Goal: Task Accomplishment & Management: Complete application form

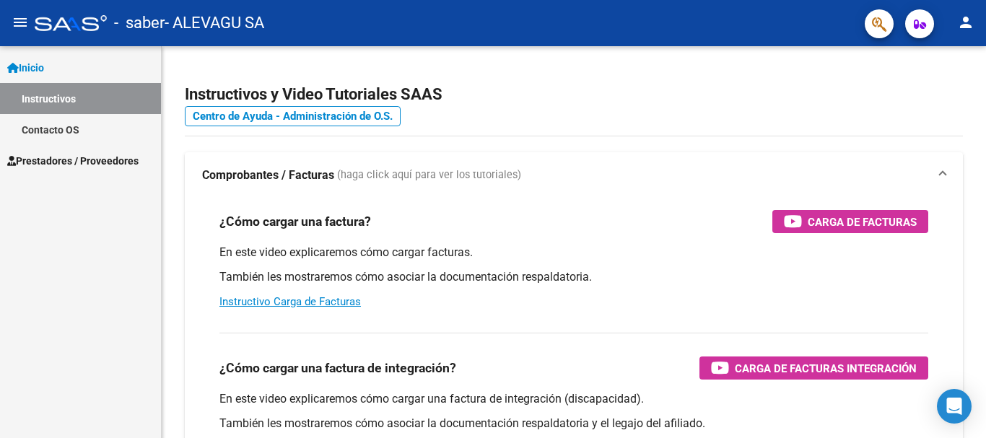
click at [64, 157] on span "Prestadores / Proveedores" at bounding box center [72, 161] width 131 height 16
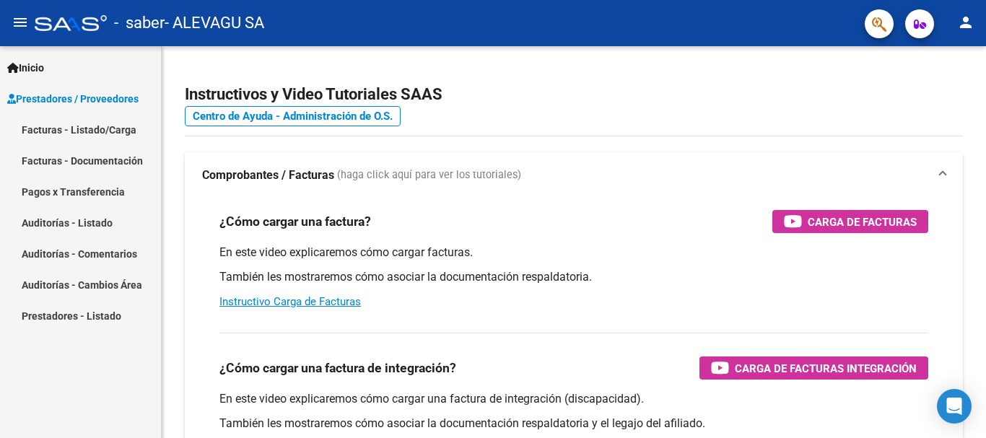
click at [78, 129] on link "Facturas - Listado/Carga" at bounding box center [80, 129] width 161 height 31
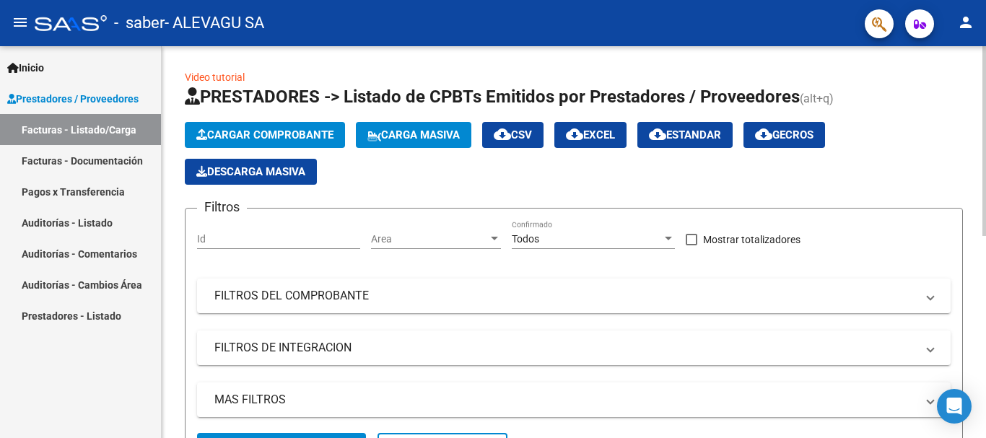
click at [287, 136] on span "Cargar Comprobante" at bounding box center [264, 135] width 137 height 13
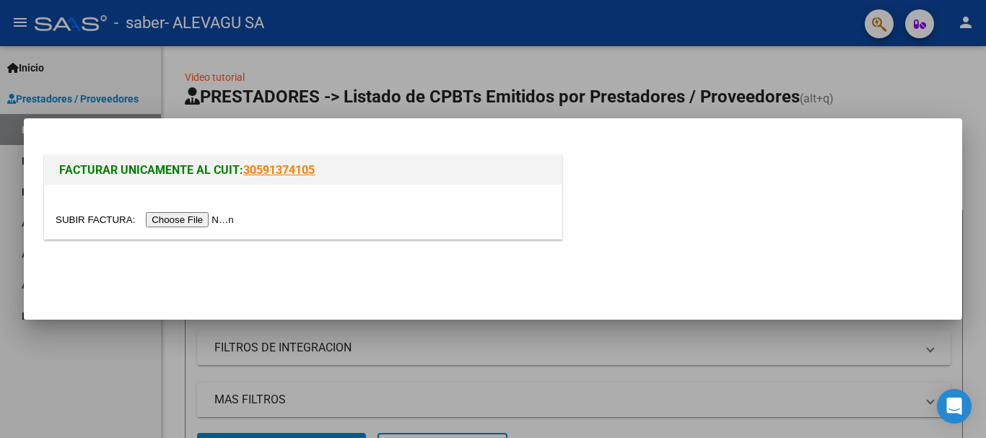
click at [197, 221] on input "file" at bounding box center [147, 219] width 183 height 15
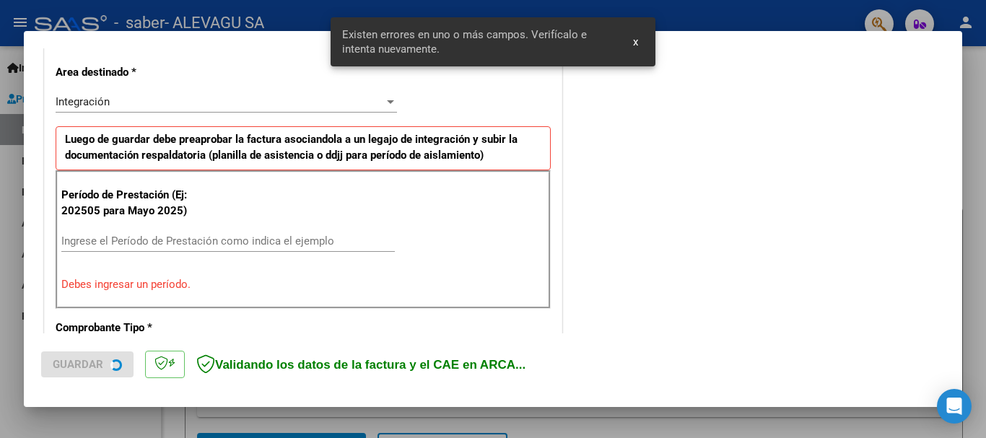
scroll to position [334, 0]
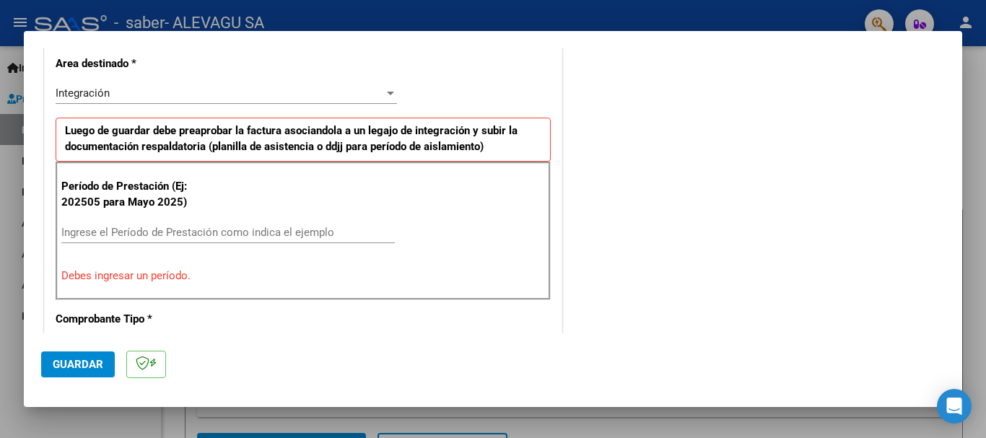
click at [96, 231] on input "Ingrese el Período de Prestación como indica el ejemplo" at bounding box center [228, 232] width 334 height 13
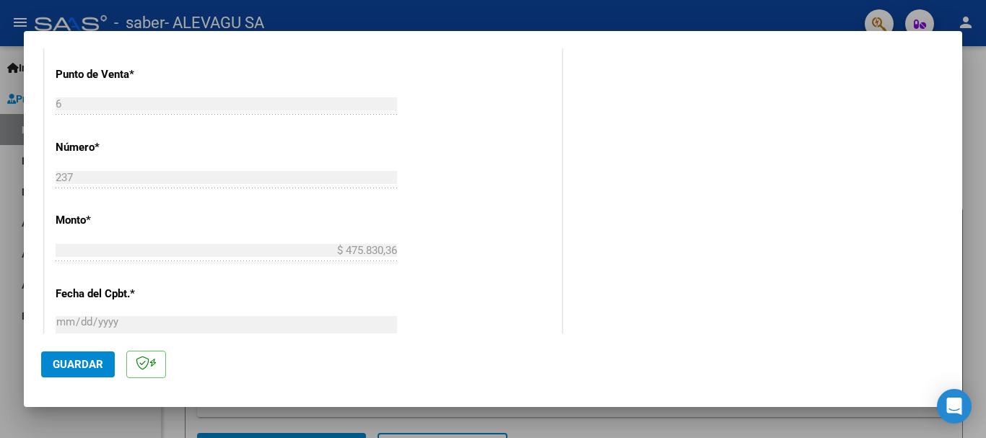
scroll to position [622, 0]
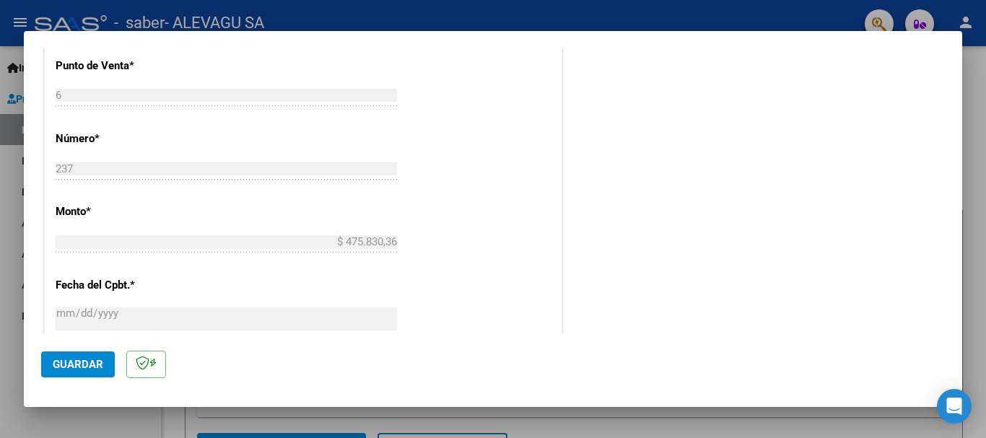
type input "202509"
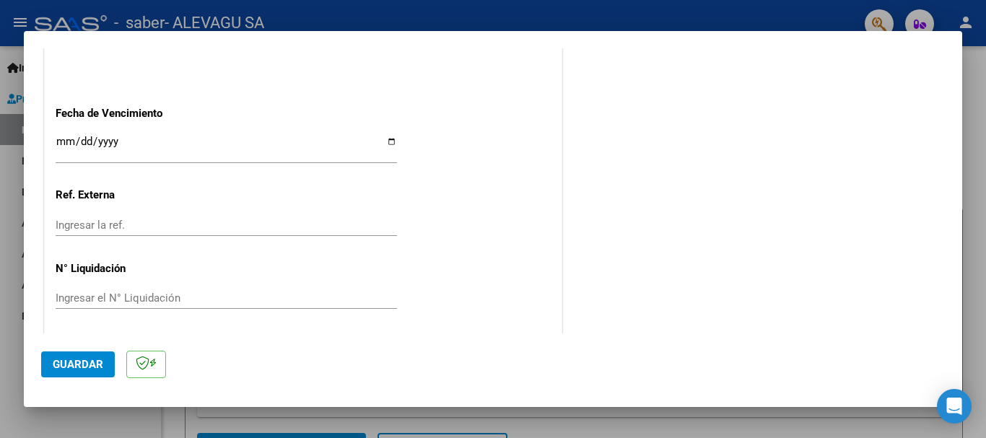
scroll to position [983, 0]
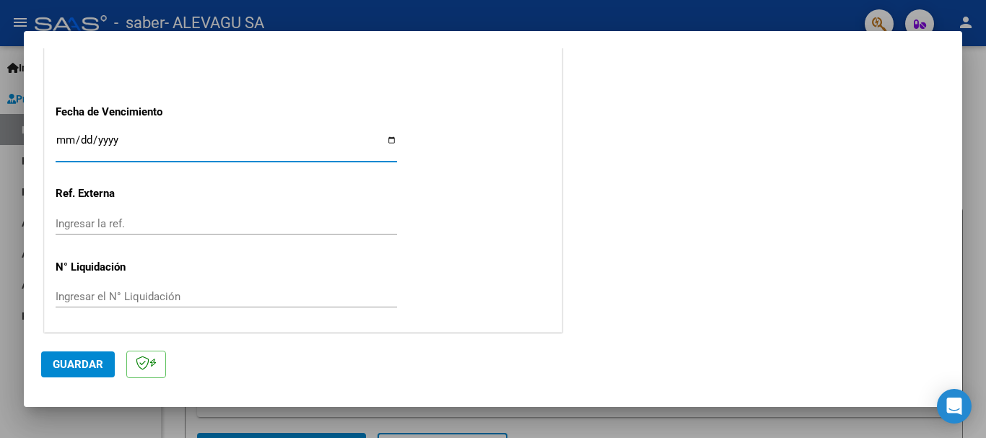
click at [387, 141] on input "Ingresar la fecha" at bounding box center [227, 145] width 342 height 23
type input "[DATE]"
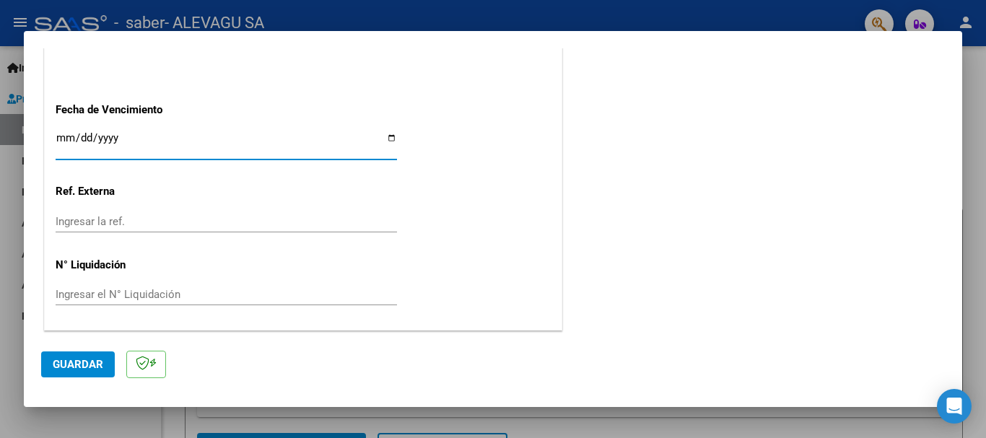
click at [92, 368] on span "Guardar" at bounding box center [78, 364] width 51 height 13
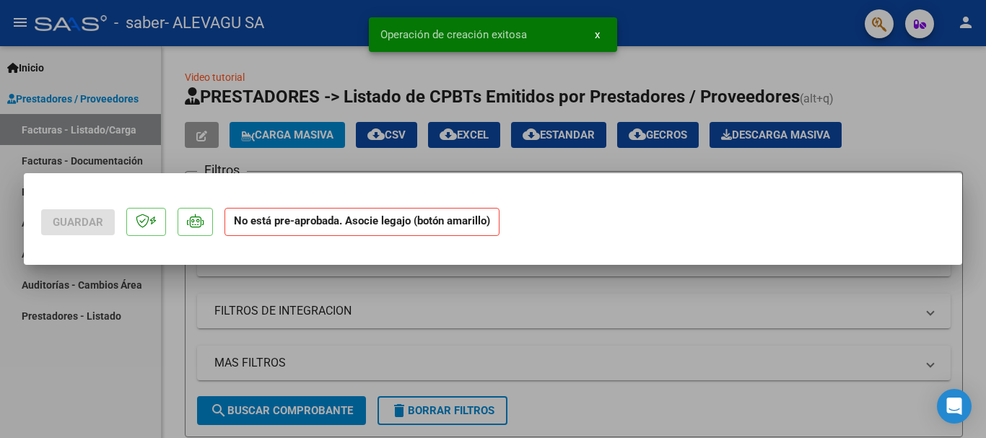
scroll to position [0, 0]
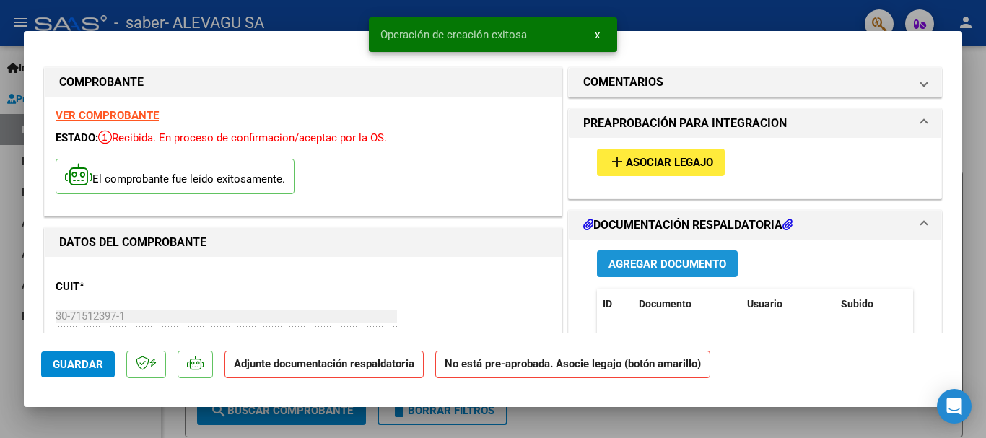
click at [672, 261] on span "Agregar Documento" at bounding box center [668, 264] width 118 height 13
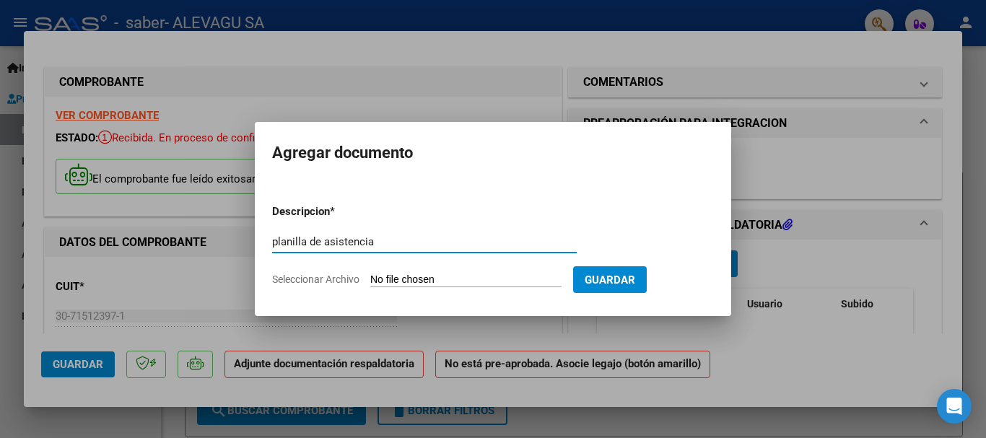
type input "planilla de asistencia"
click at [417, 282] on input "Seleccionar Archivo" at bounding box center [465, 281] width 191 height 14
type input "C:\fakepath\Rivera Alma Planilla Setiembre AIE.pdf"
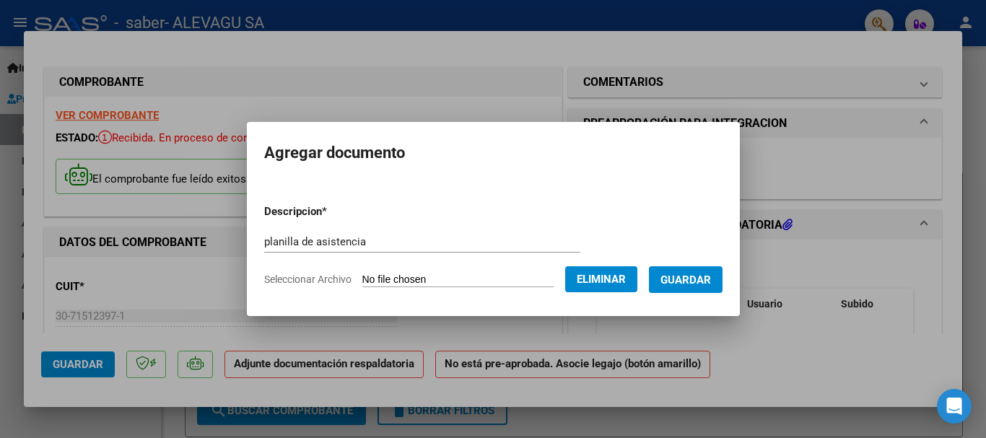
click at [697, 274] on span "Guardar" at bounding box center [686, 280] width 51 height 13
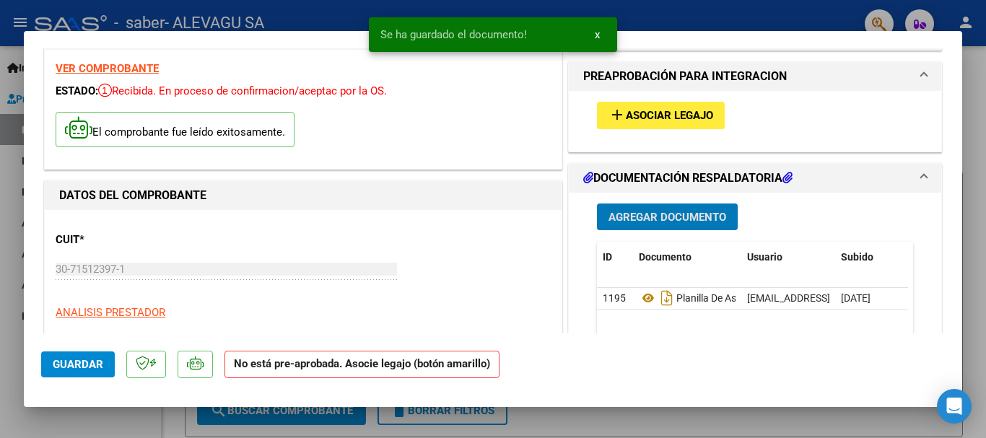
scroll to position [72, 0]
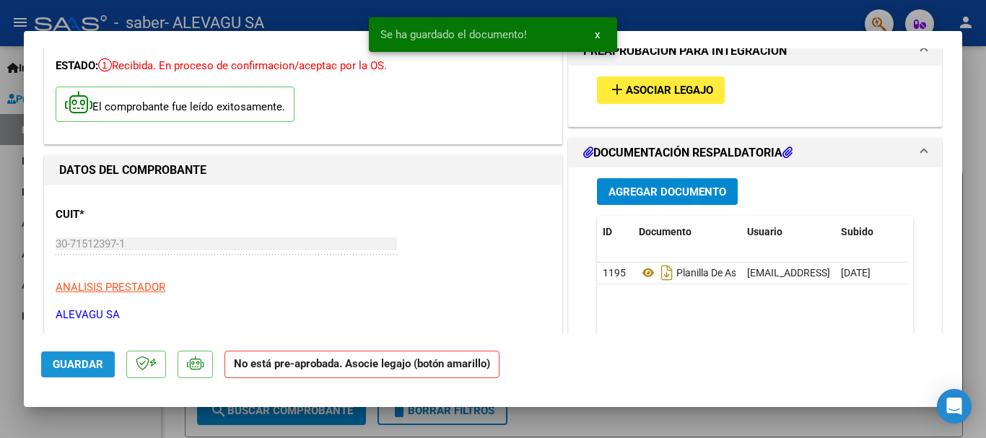
click at [95, 362] on span "Guardar" at bounding box center [78, 364] width 51 height 13
click at [554, 422] on div at bounding box center [493, 219] width 986 height 438
type input "$ 0,00"
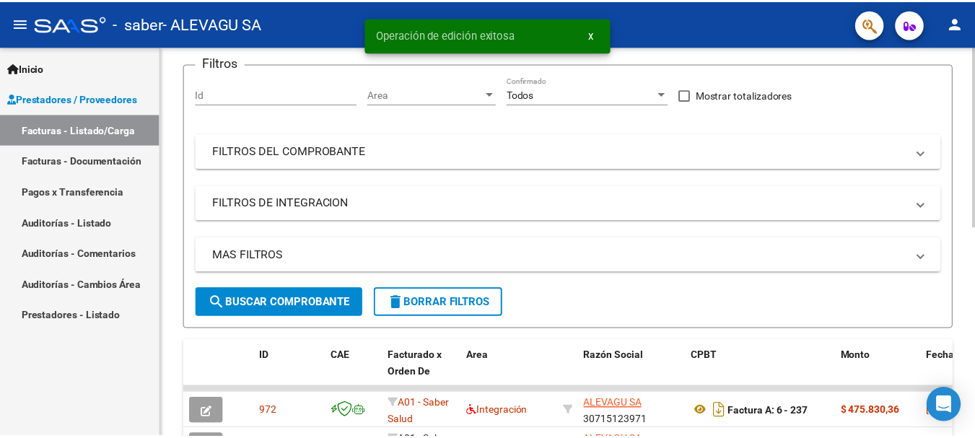
scroll to position [217, 0]
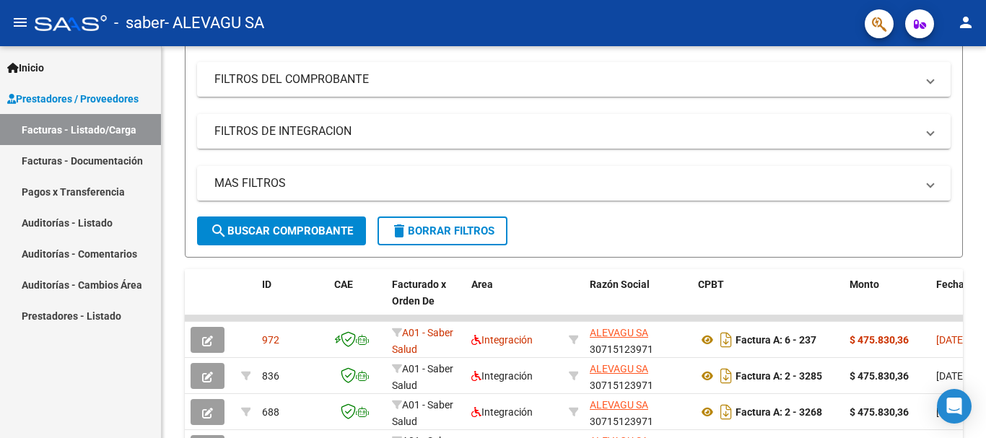
click at [962, 26] on mat-icon "person" at bounding box center [965, 22] width 17 height 17
click at [925, 90] on button "exit_to_app Salir" at bounding box center [936, 95] width 88 height 35
